Goal: Information Seeking & Learning: Understand process/instructions

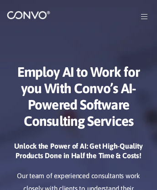
scroll to position [4417, 0]
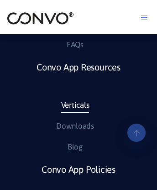
click at [74, 113] on link "Verticals" at bounding box center [75, 105] width 28 height 15
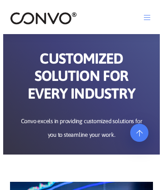
scroll to position [2923, 0]
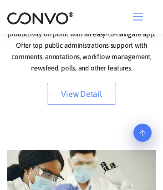
click at [40, 18] on img at bounding box center [40, 18] width 67 height 14
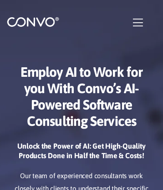
click at [33, 22] on img at bounding box center [33, 21] width 52 height 11
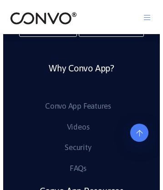
scroll to position [5655, 0]
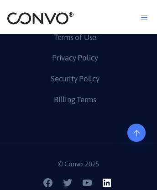
click at [107, 184] on icon at bounding box center [106, 183] width 8 height 8
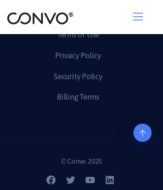
scroll to position [5369, 0]
